Goal: Navigation & Orientation: Find specific page/section

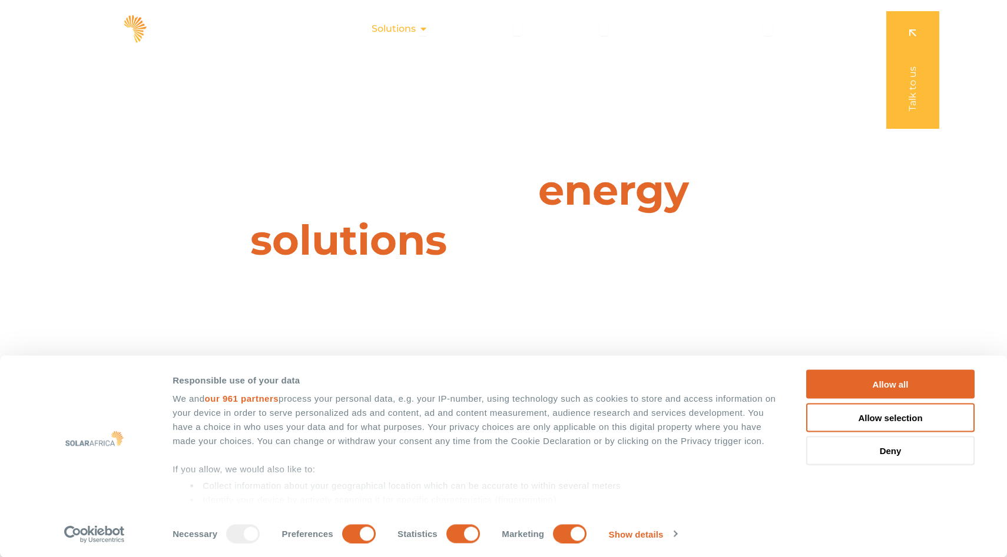
click at [422, 29] on icon "Menu" at bounding box center [423, 28] width 9 height 9
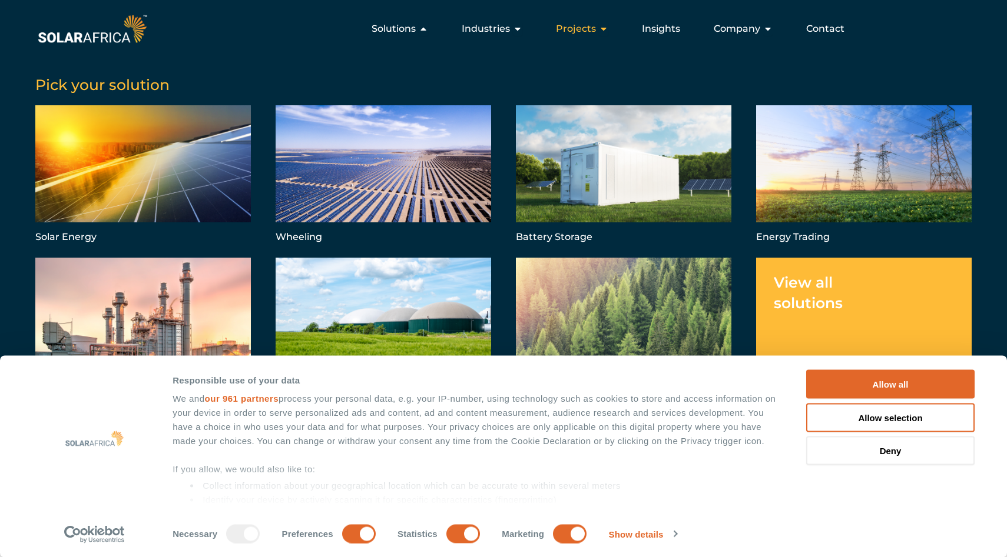
click at [576, 32] on span "Projects" at bounding box center [576, 29] width 40 height 14
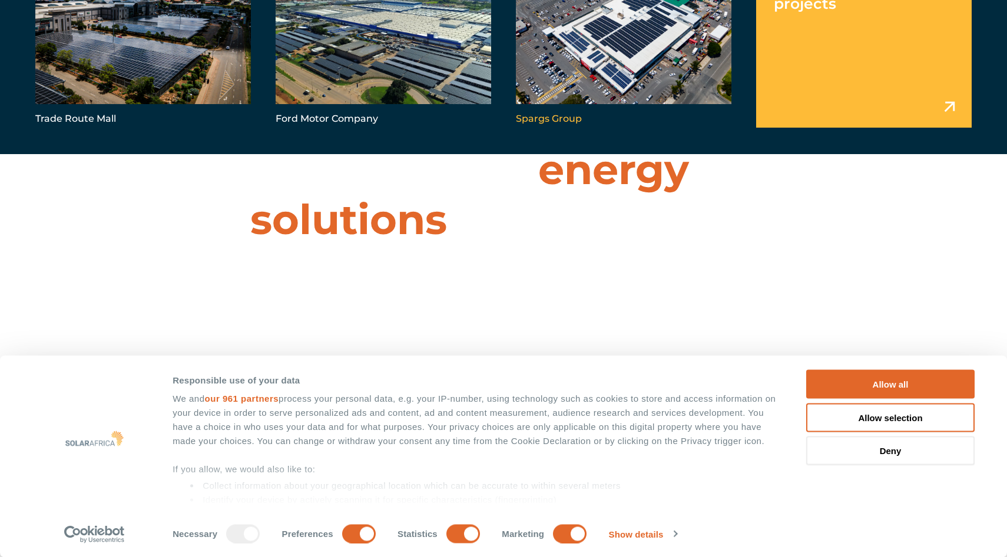
scroll to position [33, 0]
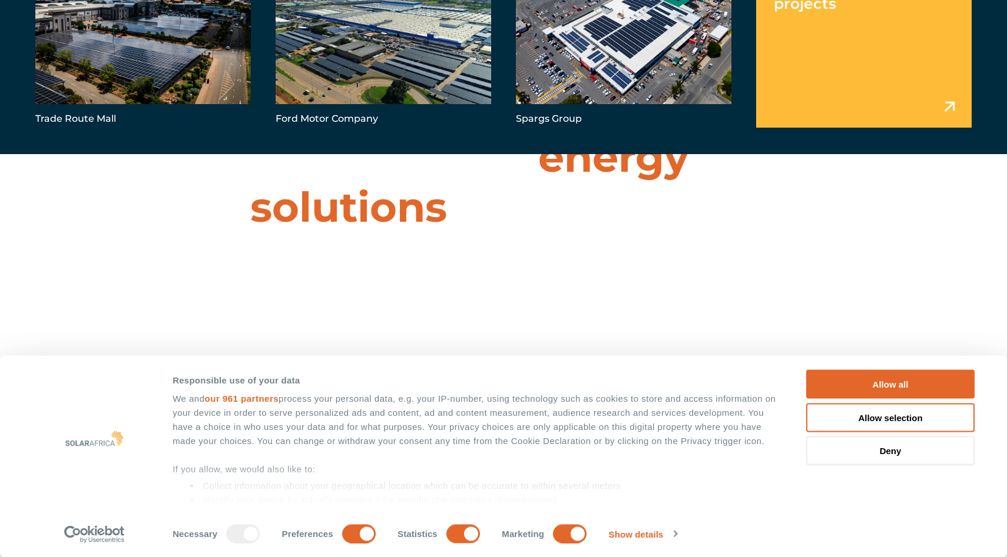
click at [837, 60] on link "Menu" at bounding box center [863, 43] width 215 height 170
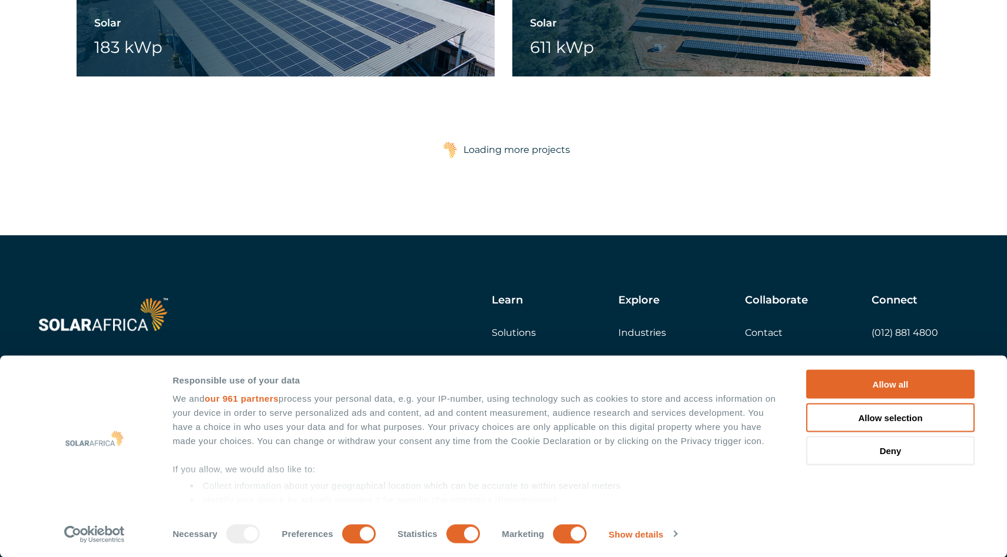
scroll to position [2032, 0]
